Goal: Task Accomplishment & Management: Use online tool/utility

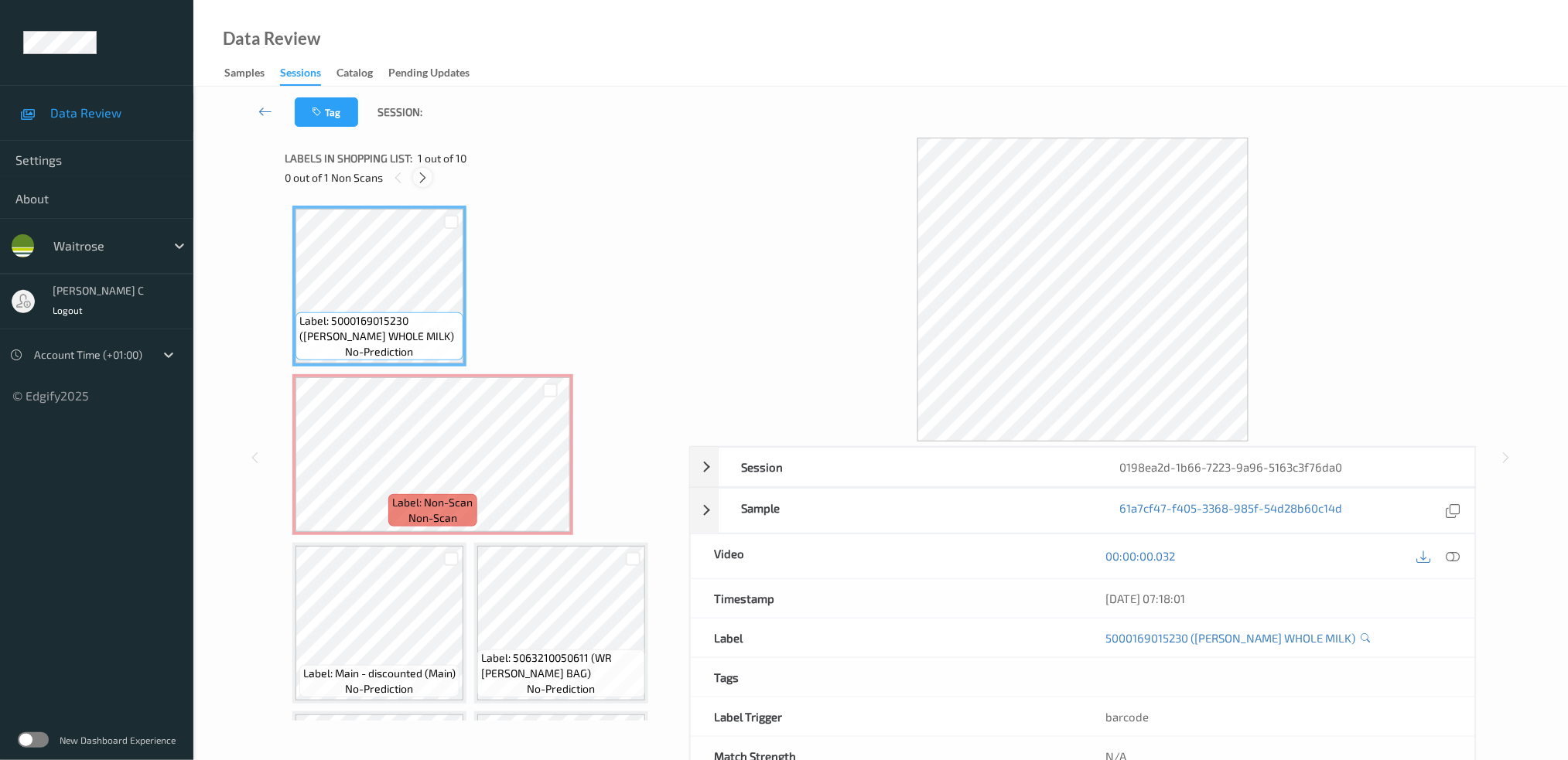
click at [431, 173] on div at bounding box center [422, 177] width 20 height 20
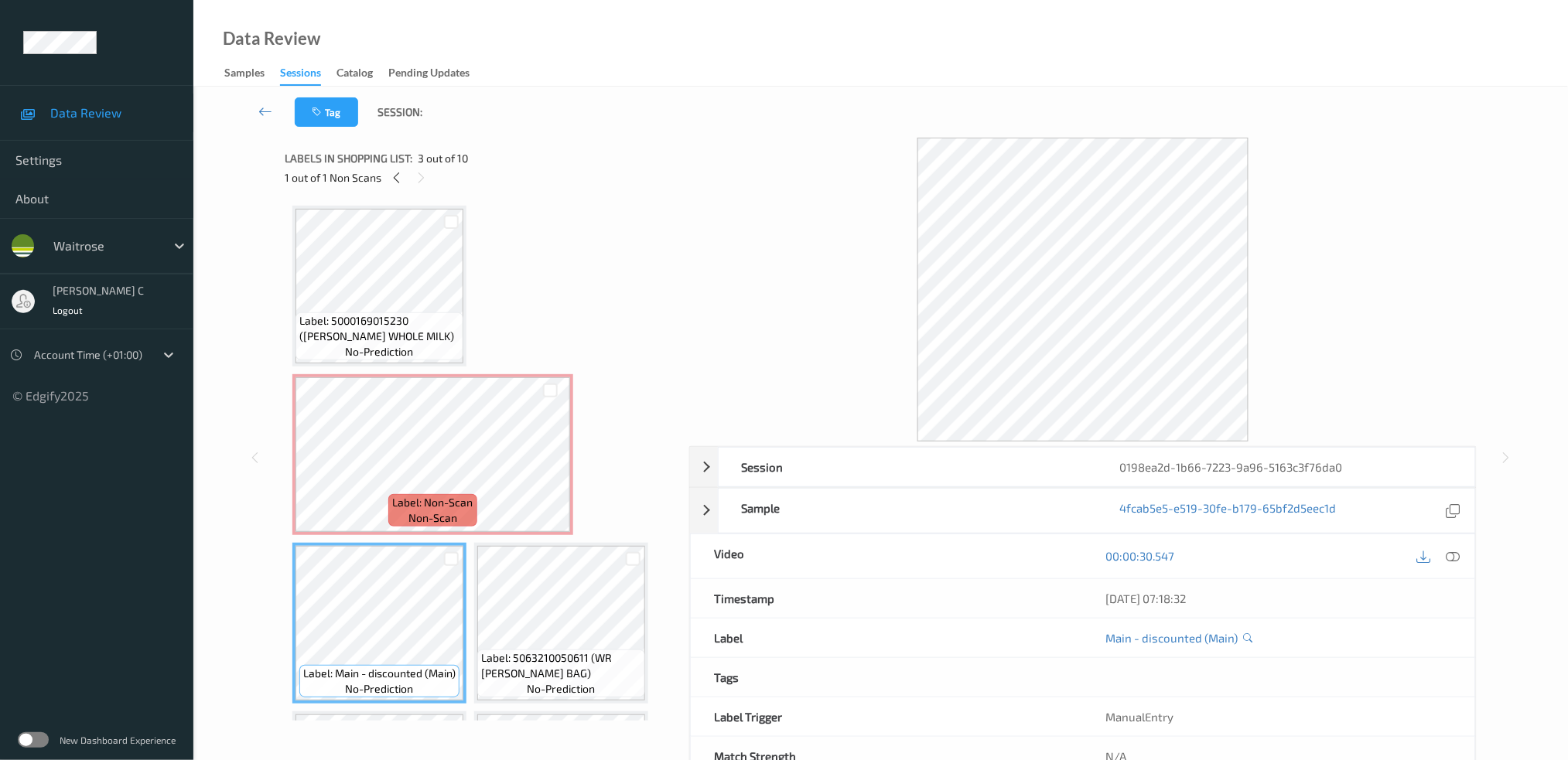
click at [391, 339] on span "Label: 5000169015230 ([PERSON_NAME] WHOLE MILK)" at bounding box center [380, 328] width 160 height 31
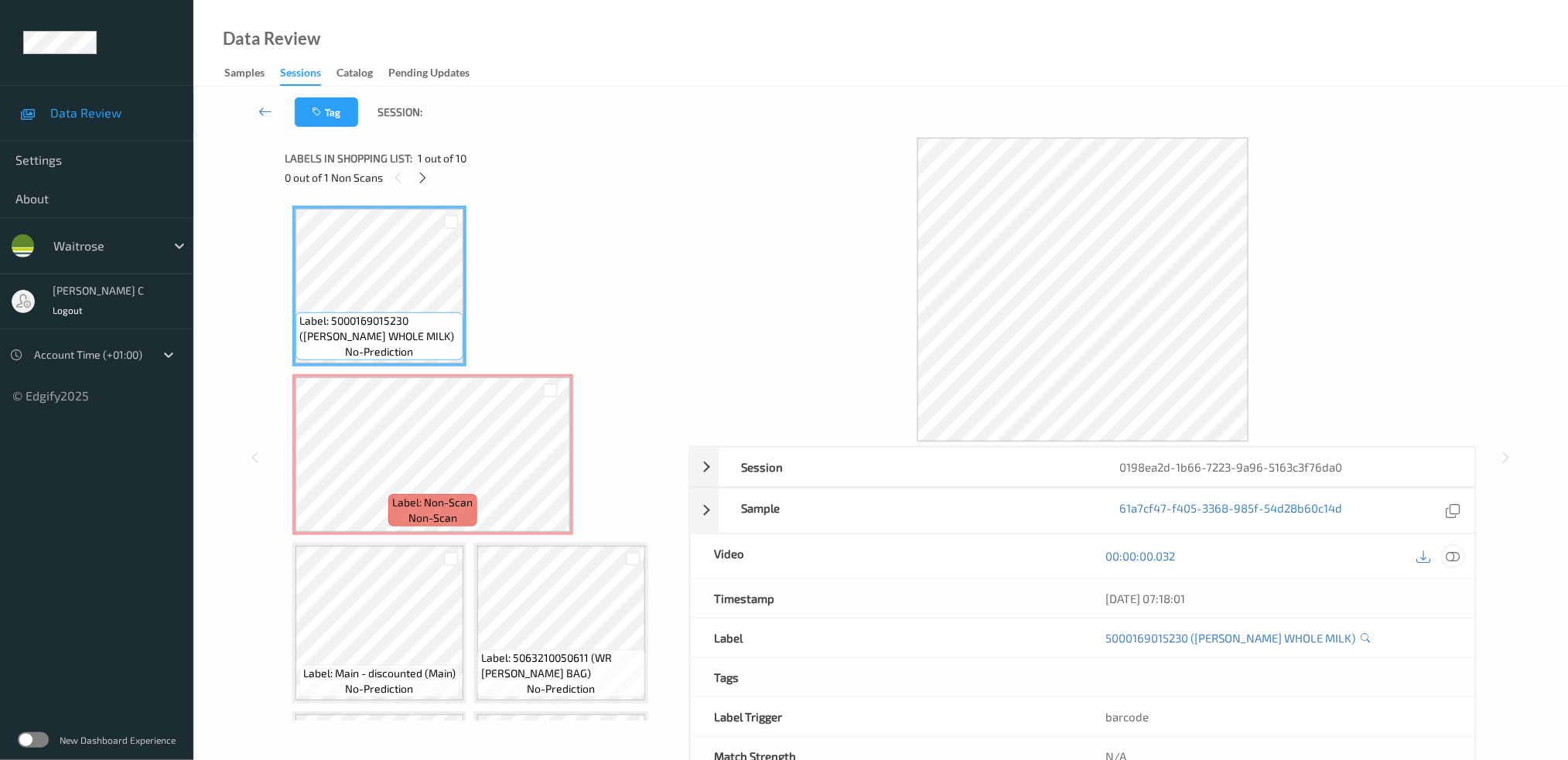
click at [1455, 556] on icon at bounding box center [1453, 556] width 14 height 14
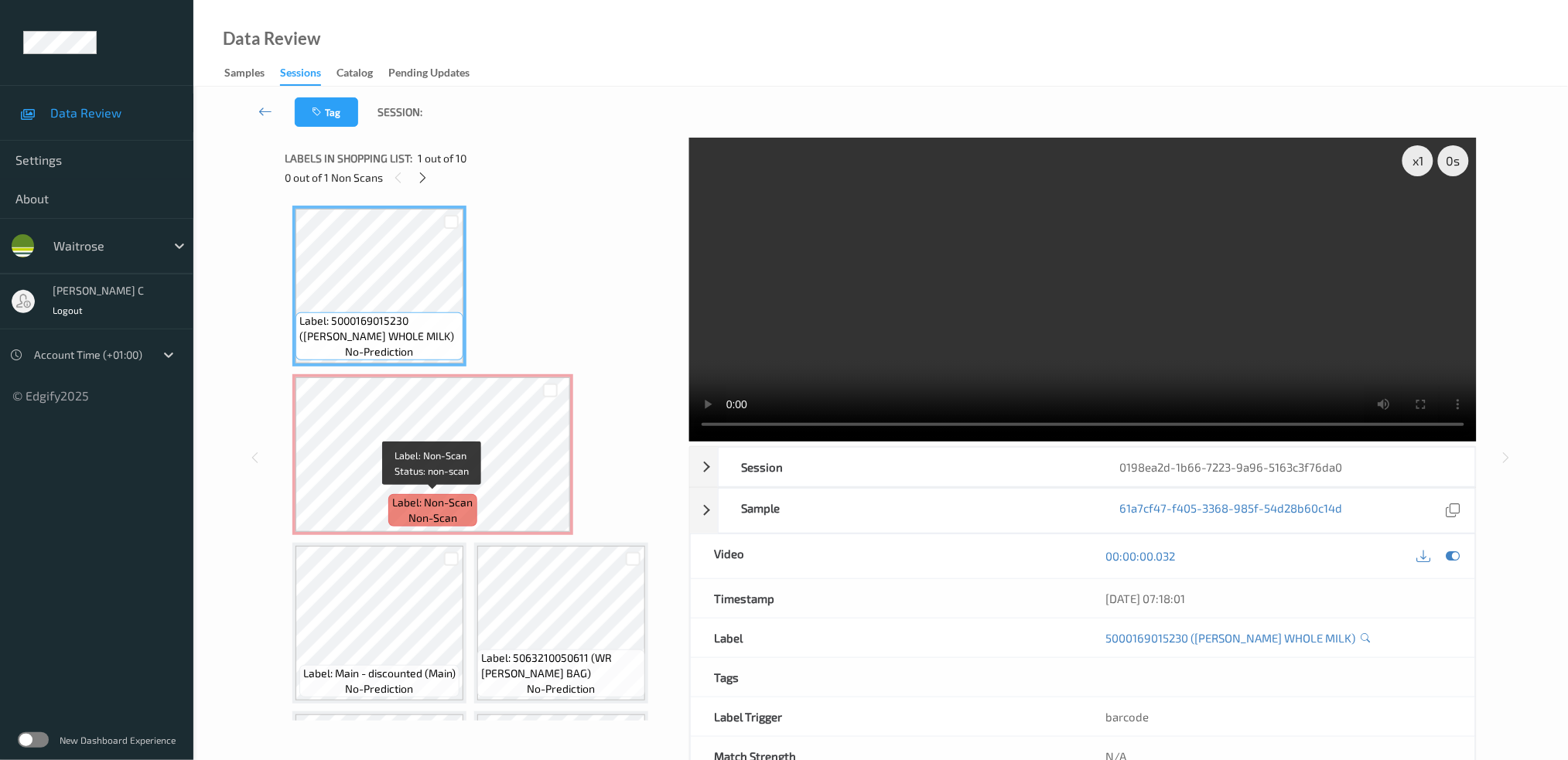
click at [423, 511] on span "non-scan" at bounding box center [433, 518] width 49 height 16
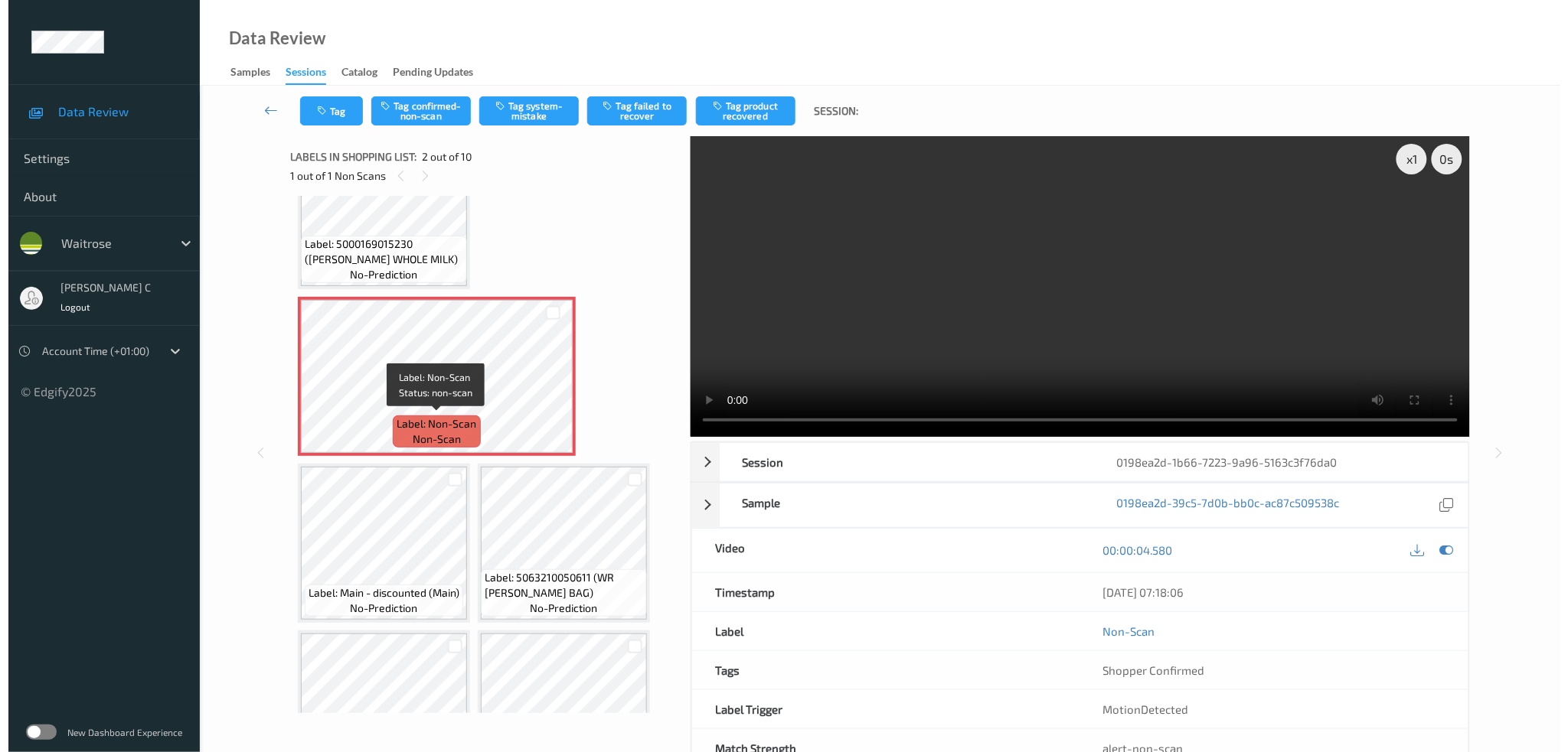
scroll to position [102, 0]
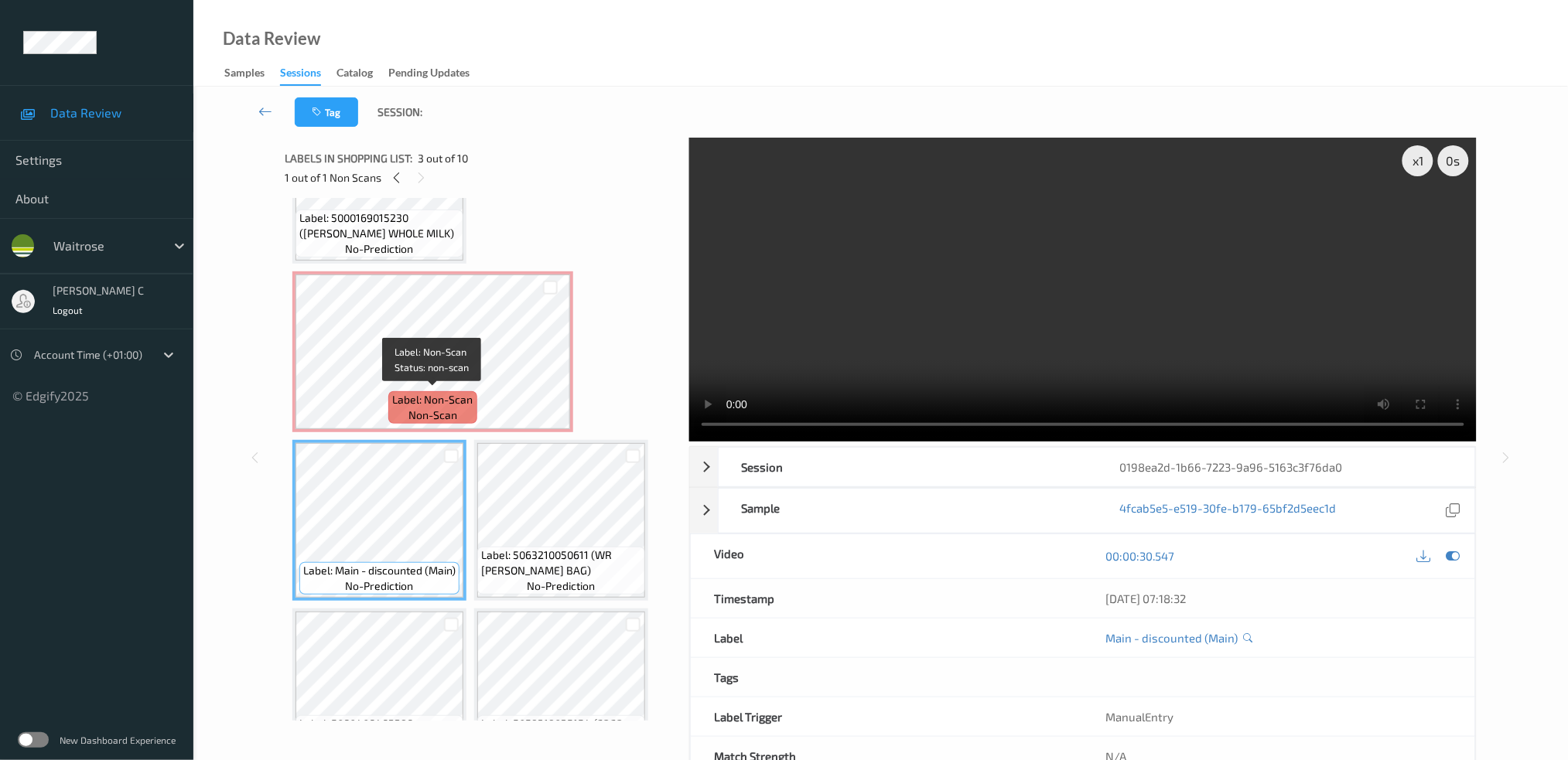
click at [404, 398] on span "Label: Non-Scan" at bounding box center [433, 400] width 80 height 16
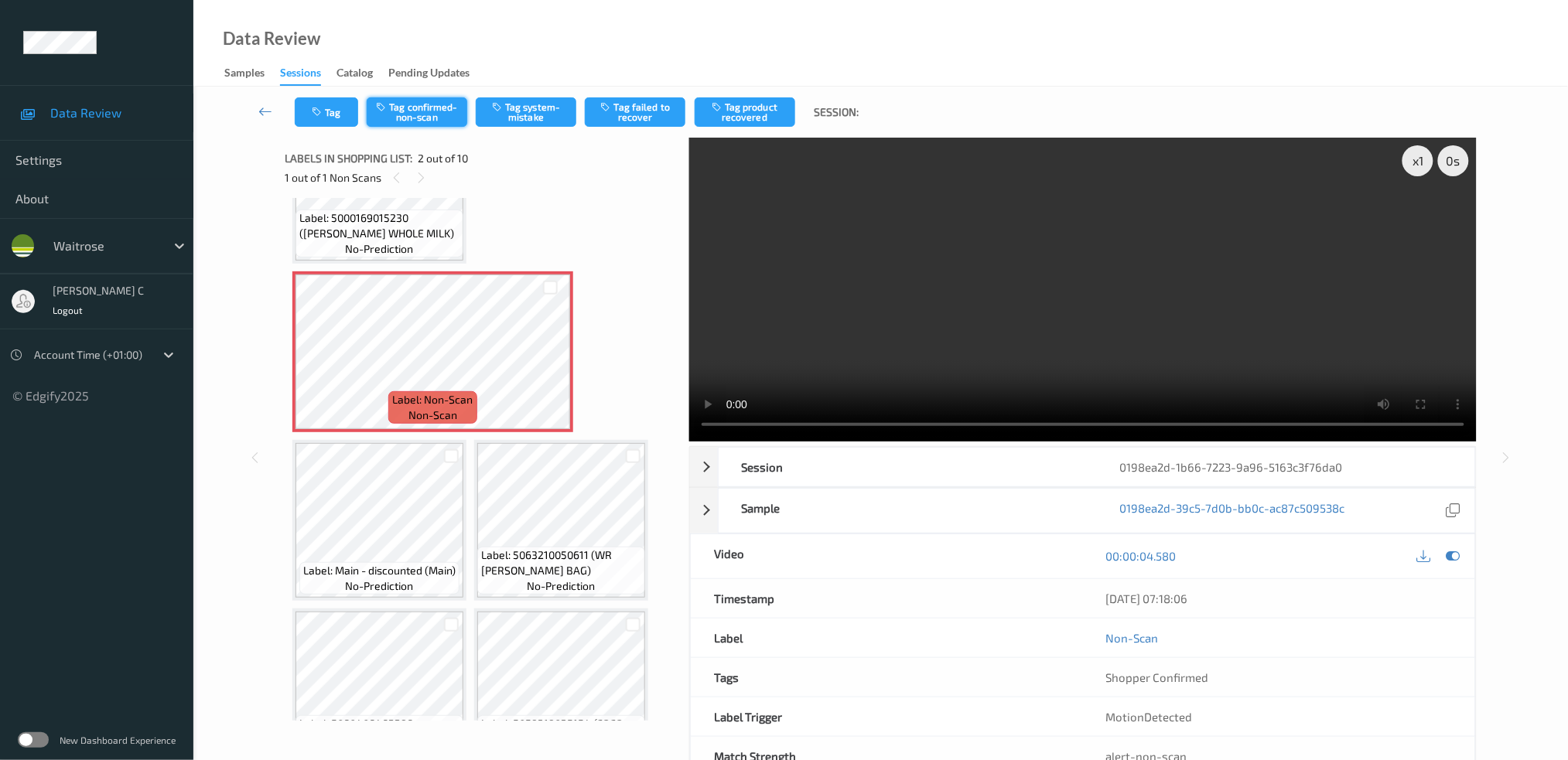
click at [453, 103] on button "Tag confirmed-non-scan" at bounding box center [417, 112] width 101 height 29
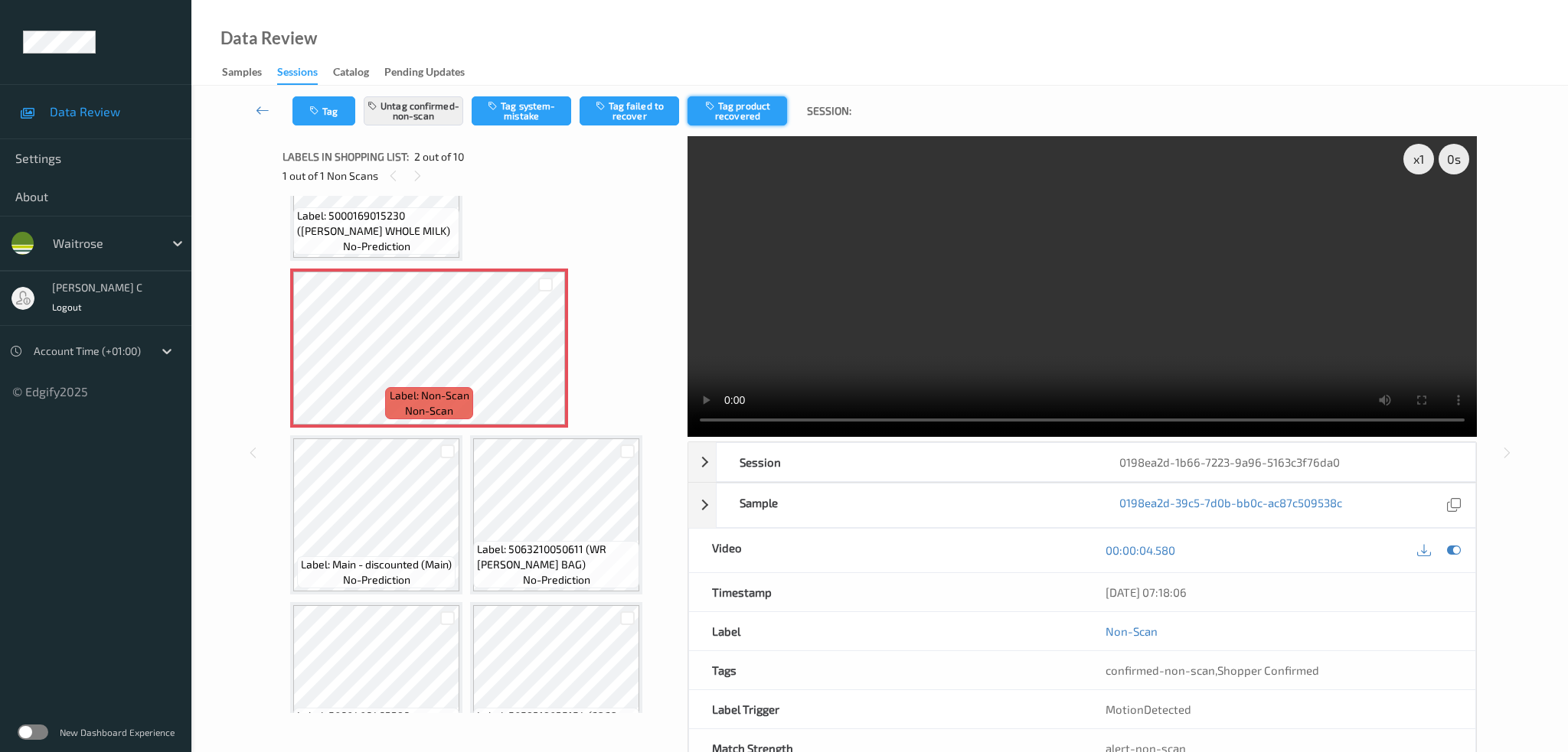
click at [757, 111] on button "Tag product recovered" at bounding box center [737, 111] width 100 height 29
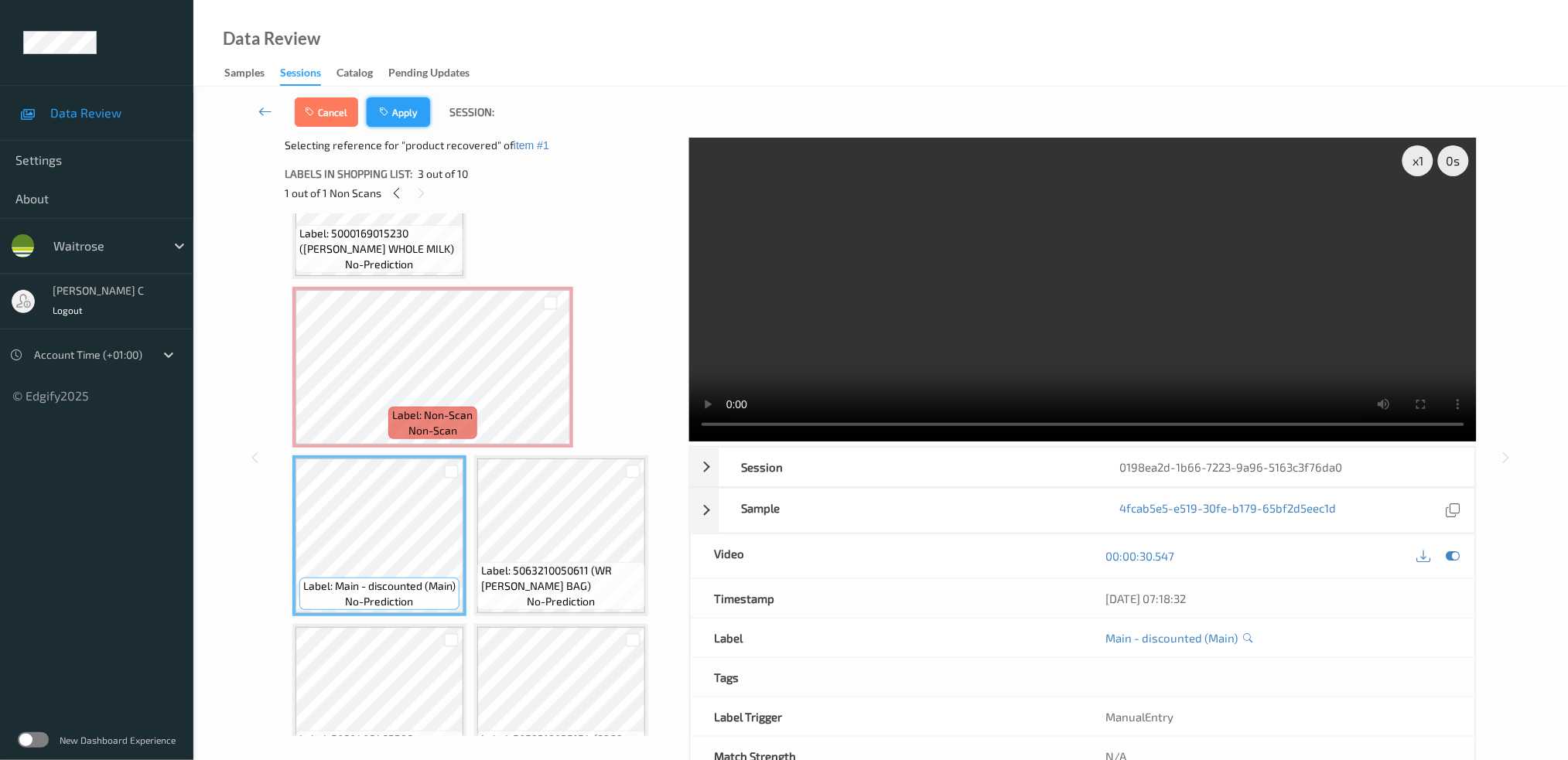
click at [416, 110] on button "Apply" at bounding box center [398, 112] width 64 height 29
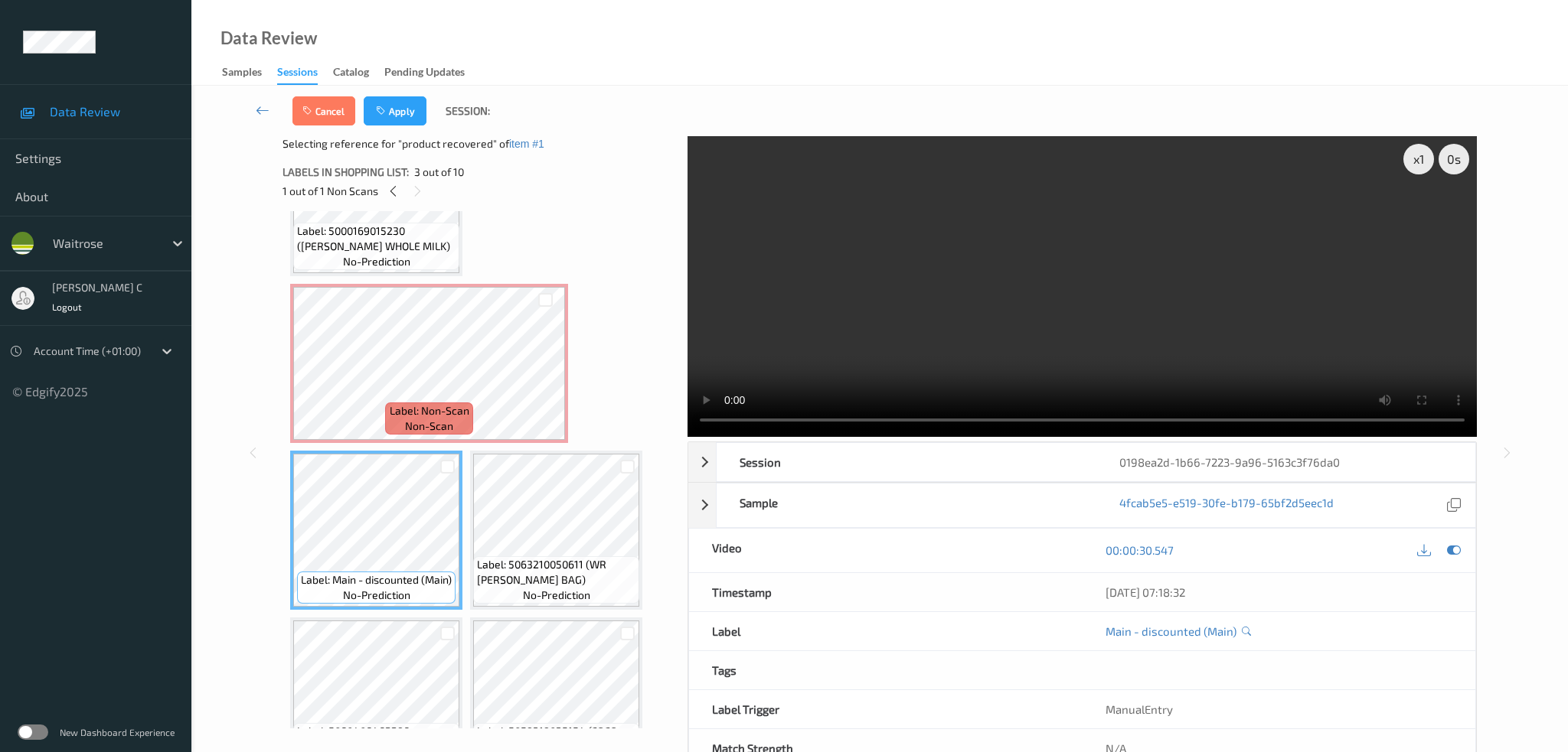
scroll to position [7, 0]
